Goal: Information Seeking & Learning: Learn about a topic

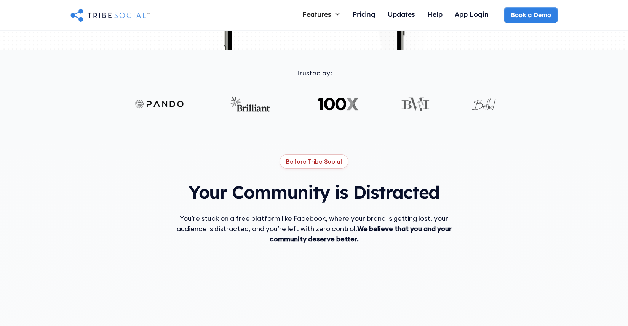
scroll to position [305, 0]
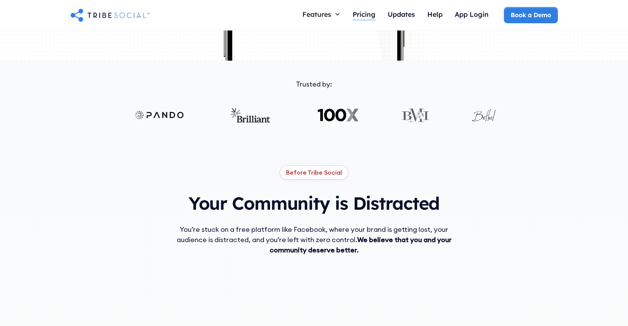
click at [366, 10] on div "Pricing" at bounding box center [364, 14] width 23 height 8
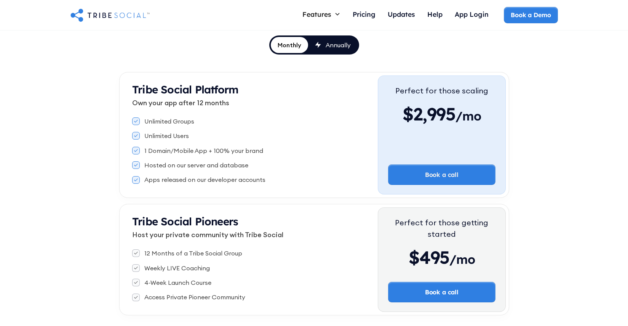
scroll to position [110, 0]
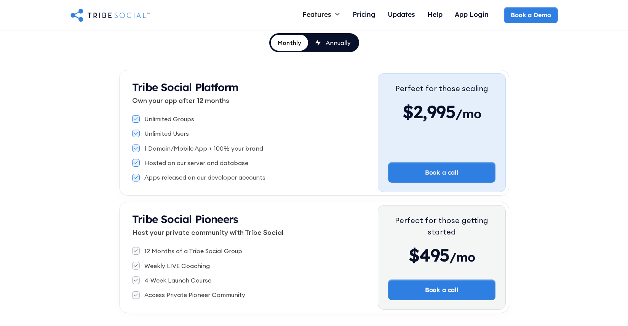
click at [334, 40] on div "Annually" at bounding box center [338, 42] width 25 height 8
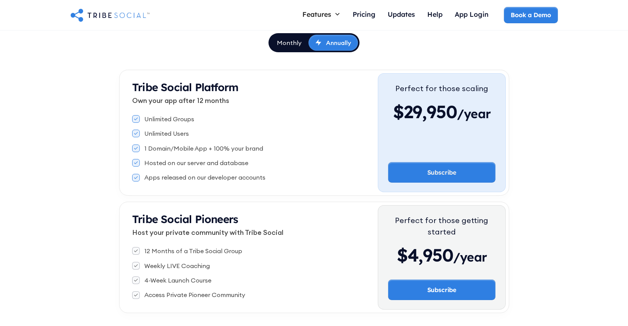
click at [278, 42] on div "Monthly" at bounding box center [289, 42] width 25 height 8
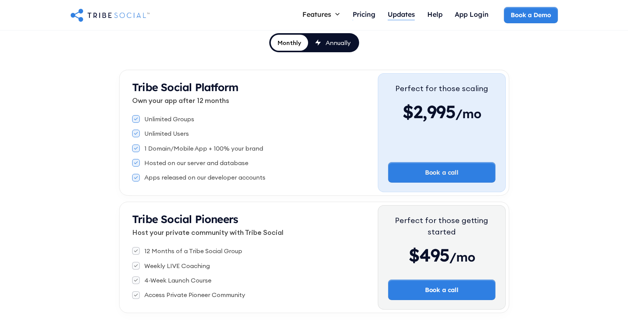
click at [388, 15] on div "Updates" at bounding box center [401, 14] width 27 height 8
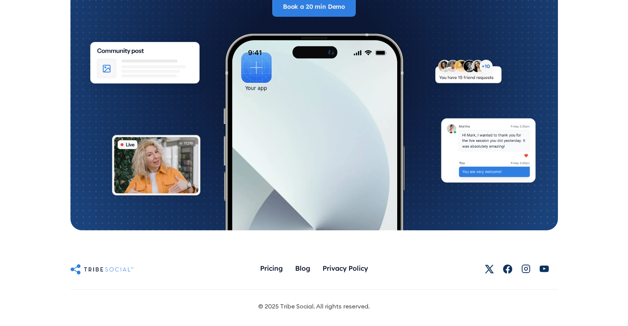
scroll to position [834, 0]
